Goal: Task Accomplishment & Management: Use online tool/utility

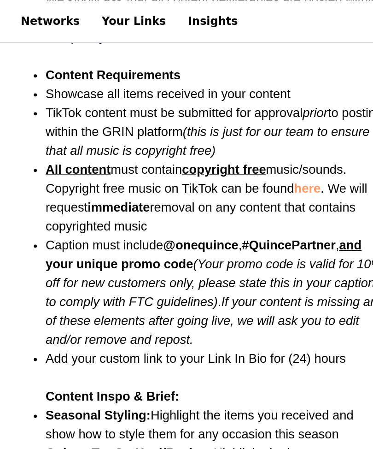
scroll to position [1005, 0]
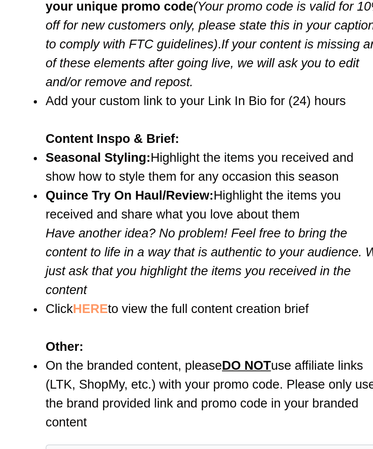
click at [103, 328] on link "HERE" at bounding box center [113, 332] width 20 height 8
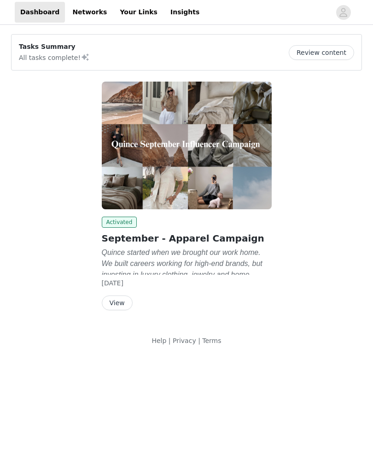
click at [120, 302] on button "View" at bounding box center [117, 302] width 31 height 15
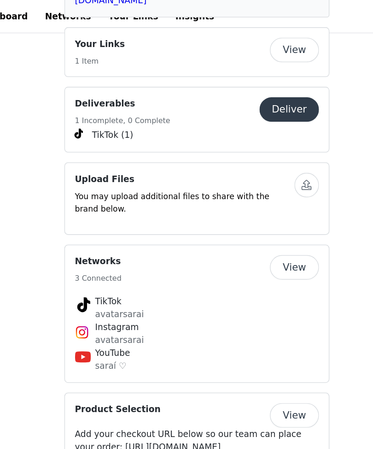
scroll to position [1344, 0]
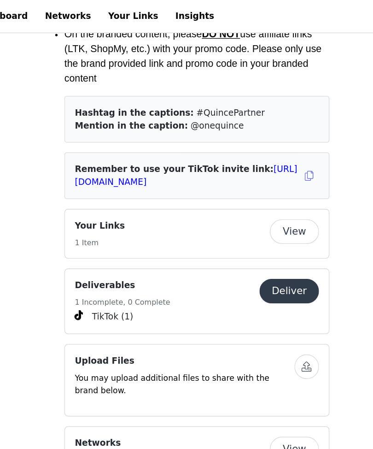
click at [234, 209] on button "Deliver" at bounding box center [256, 218] width 45 height 18
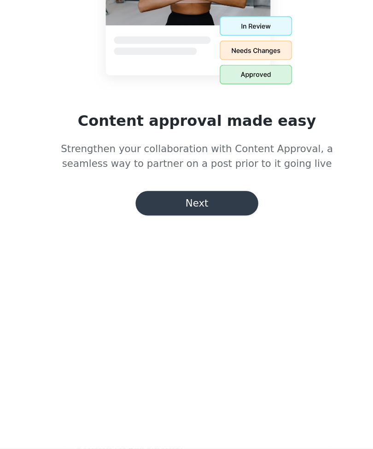
click at [179, 255] on button "Next" at bounding box center [187, 264] width 92 height 18
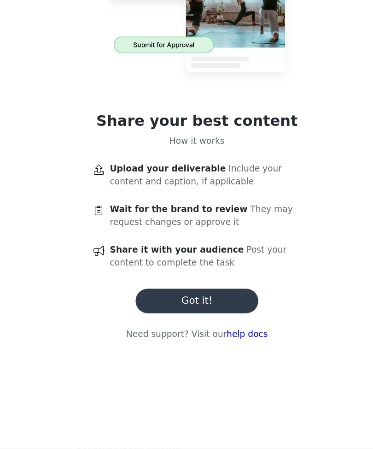
click at [170, 329] on button "Got it!" at bounding box center [187, 338] width 92 height 18
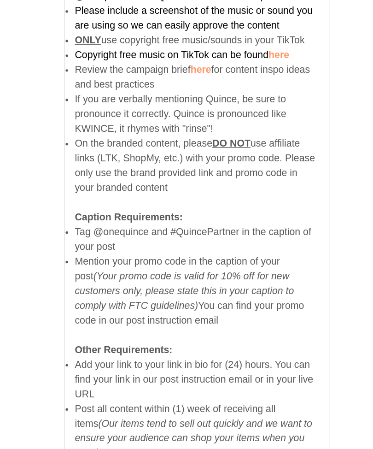
scroll to position [522, 0]
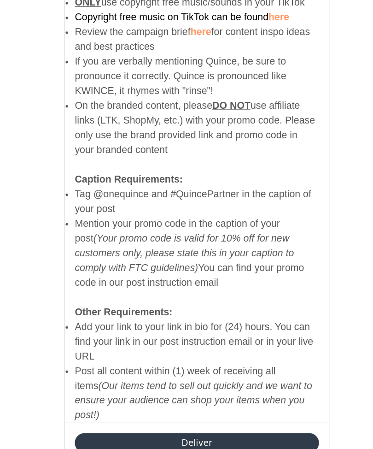
click at [200, 414] on button "Deliver" at bounding box center [186, 421] width 183 height 15
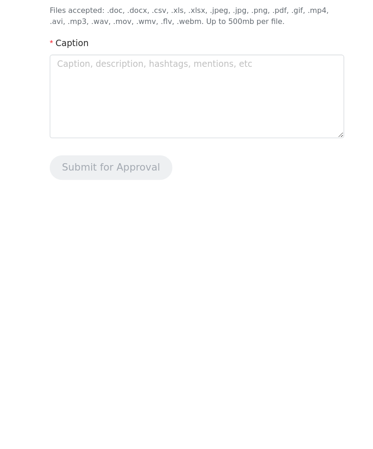
click at [175, 244] on div "Upload Content Deliver your content and caption for brand approval. Content Upl…" at bounding box center [186, 224] width 373 height 449
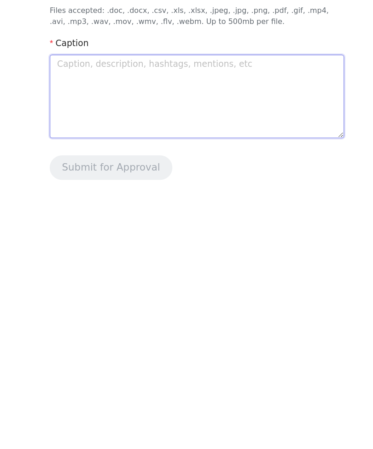
click at [208, 130] on textarea at bounding box center [186, 161] width 221 height 63
click at [189, 130] on textarea at bounding box center [186, 161] width 221 height 63
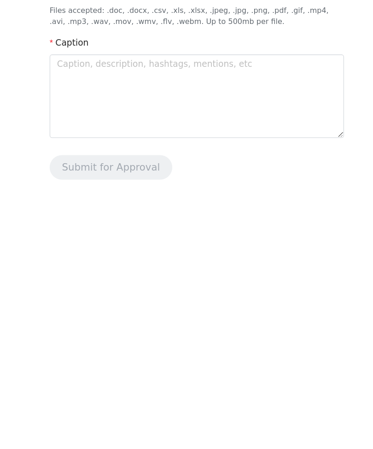
click at [195, 135] on div "Deliver your content and caption for brand approval. Content Upload File Files …" at bounding box center [186, 130] width 221 height 188
click at [177, 149] on div "Upload Content Deliver your content and caption for brand approval. Content Upl…" at bounding box center [186, 224] width 373 height 449
click at [192, 188] on div "Upload Content Deliver your content and caption for brand approval. Content Upl…" at bounding box center [186, 224] width 373 height 449
click at [176, 222] on div "Upload Content Deliver your content and caption for brand approval. Content Upl…" at bounding box center [186, 224] width 373 height 449
click at [217, 53] on div "Content Upload File Files accepted: .doc, .docx, .csv, .xls, .xlsx, .jpeg, .jpg…" at bounding box center [186, 84] width 221 height 63
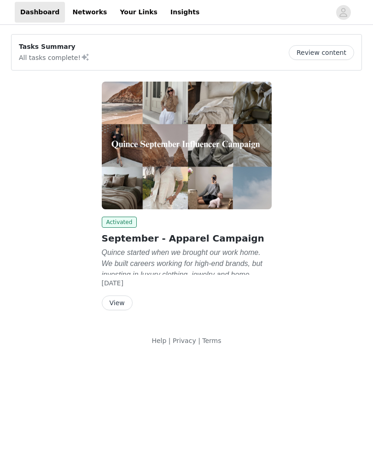
click at [124, 301] on button "View" at bounding box center [117, 302] width 31 height 15
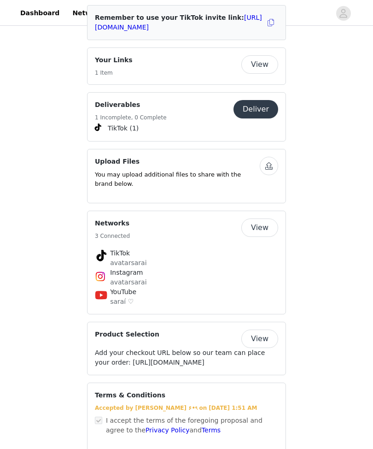
scroll to position [1353, 0]
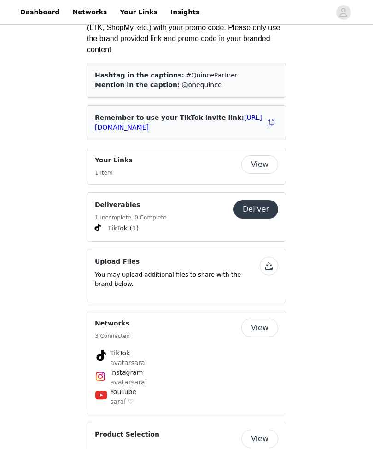
click at [262, 200] on button "Deliver" at bounding box center [256, 209] width 45 height 18
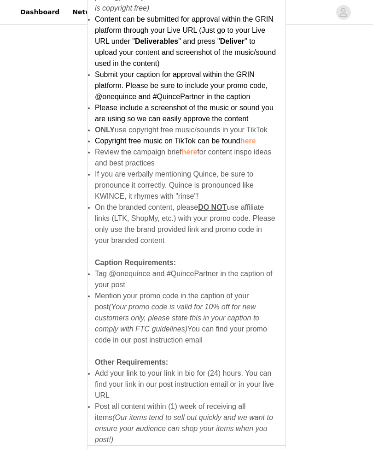
scroll to position [491, 0]
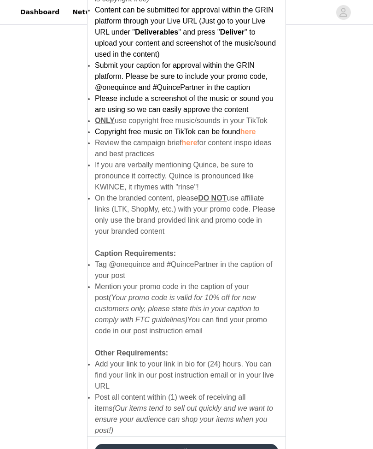
click at [218, 444] on button "Deliver" at bounding box center [186, 451] width 183 height 15
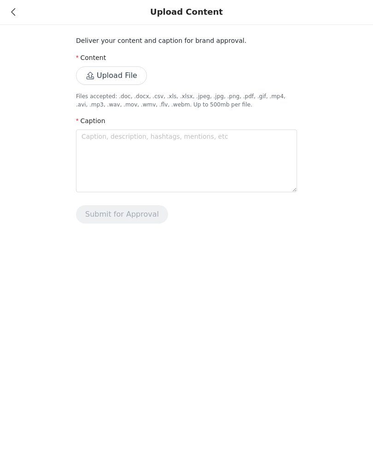
click at [129, 77] on button "Upload File" at bounding box center [111, 76] width 71 height 18
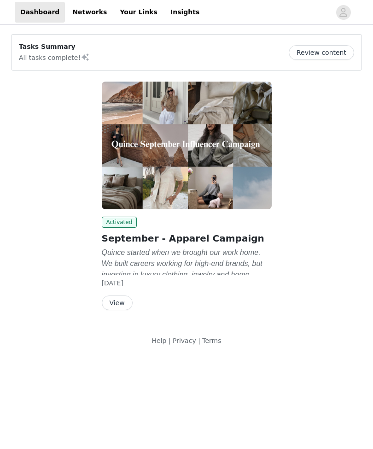
click at [117, 309] on button "View" at bounding box center [117, 302] width 31 height 15
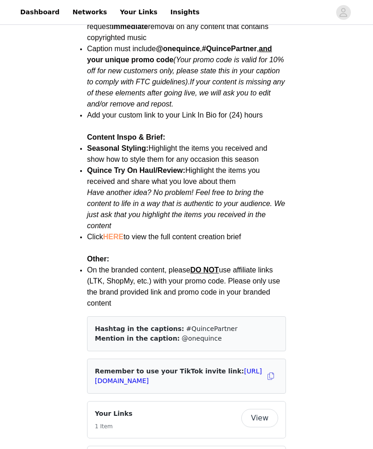
scroll to position [1085, 0]
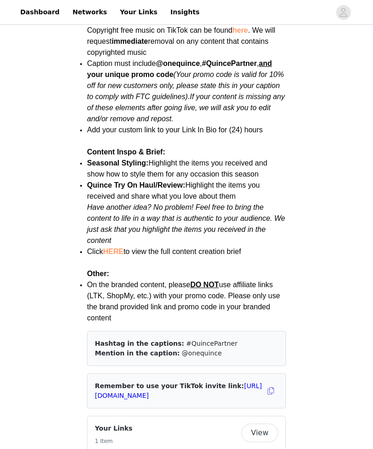
click at [275, 383] on button "button" at bounding box center [271, 390] width 15 height 15
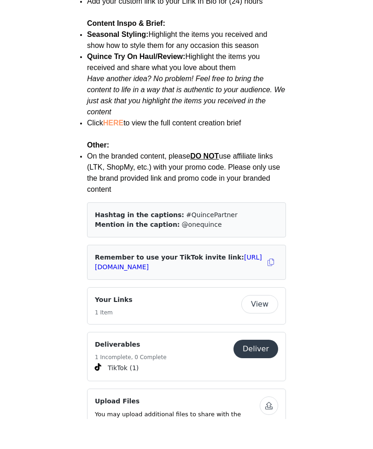
scroll to position [1214, 0]
